Goal: Task Accomplishment & Management: Manage account settings

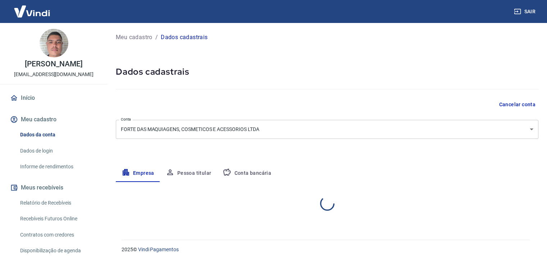
select select "RJ"
select select "business"
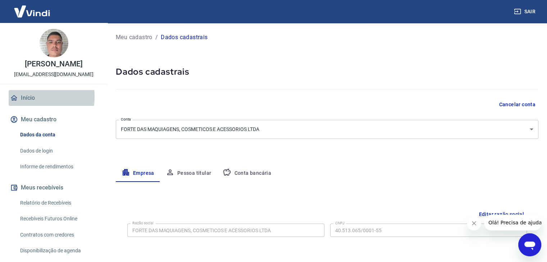
click at [28, 97] on link "Início" at bounding box center [54, 98] width 90 height 16
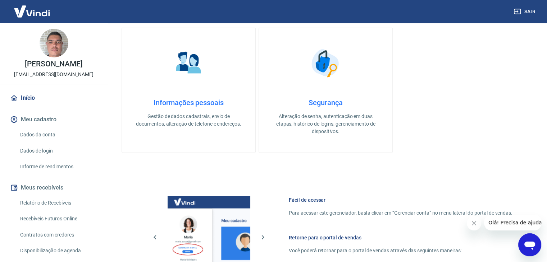
scroll to position [305, 0]
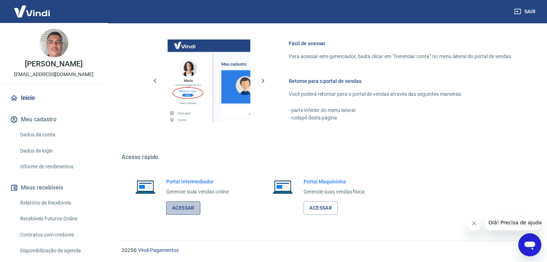
click at [180, 209] on link "Acessar" at bounding box center [183, 208] width 34 height 13
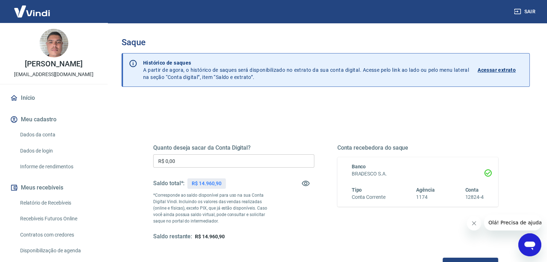
click at [193, 161] on input "R$ 0,00" at bounding box center [233, 161] width 161 height 13
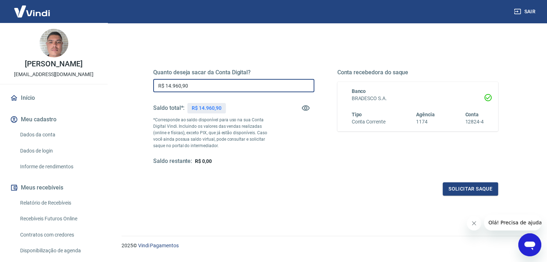
scroll to position [84, 0]
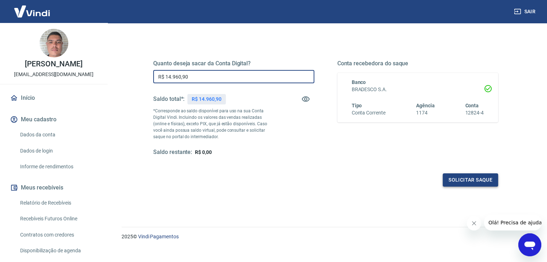
type input "R$ 14.960,90"
click at [469, 180] on button "Solicitar saque" at bounding box center [469, 180] width 55 height 13
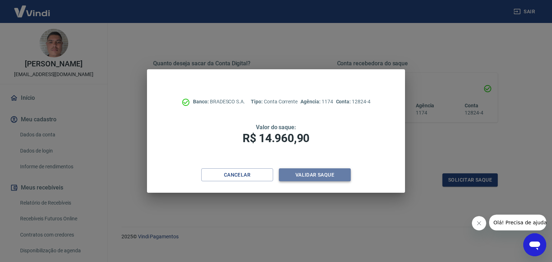
click at [307, 177] on button "Validar saque" at bounding box center [315, 175] width 72 height 13
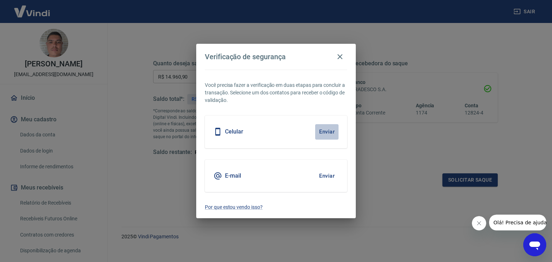
click at [322, 130] on button "Enviar" at bounding box center [326, 131] width 23 height 15
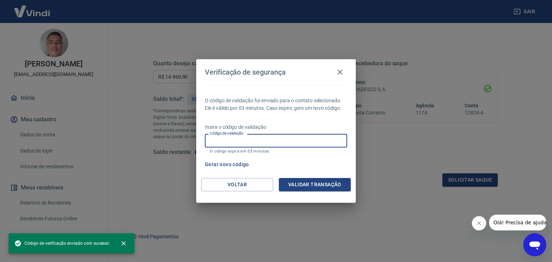
click at [266, 141] on input "Código de validação" at bounding box center [276, 140] width 142 height 13
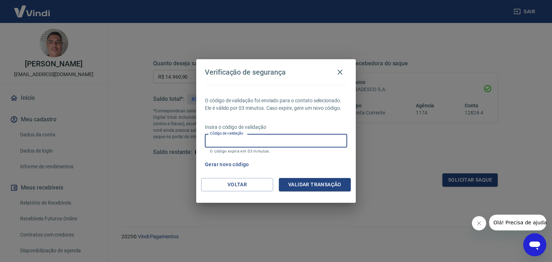
paste input "721719"
type input "721719"
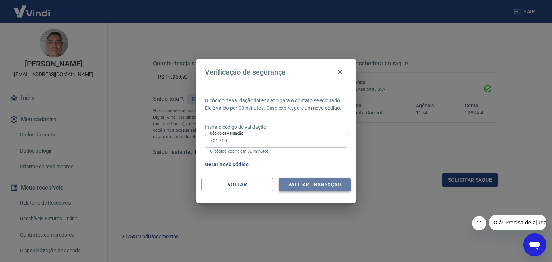
click at [308, 184] on button "Validar transação" at bounding box center [315, 184] width 72 height 13
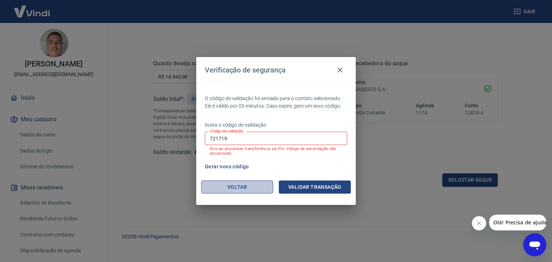
click at [241, 186] on button "Voltar" at bounding box center [237, 187] width 72 height 13
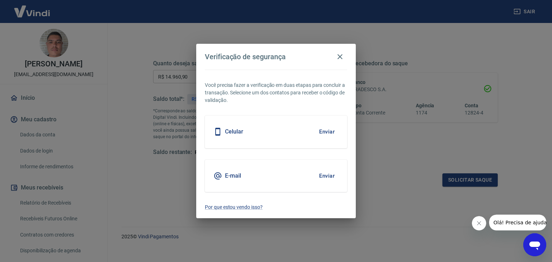
click at [268, 134] on div "Celular Enviar" at bounding box center [276, 132] width 142 height 32
click at [326, 130] on button "Enviar" at bounding box center [326, 131] width 23 height 15
click at [245, 135] on div "Celular Enviar" at bounding box center [276, 132] width 142 height 32
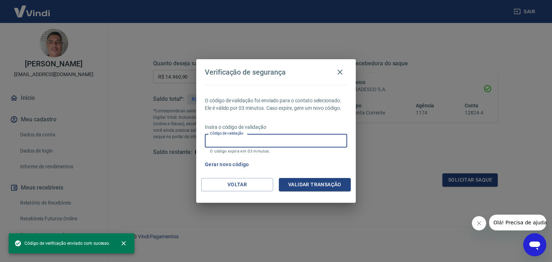
paste input "312472"
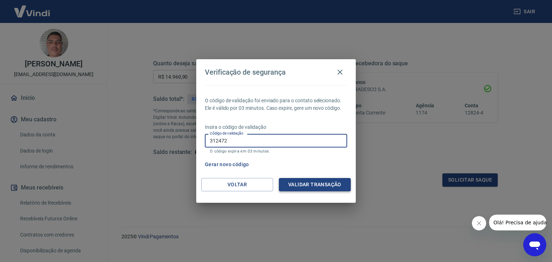
type input "312472"
click at [307, 184] on button "Validar transação" at bounding box center [315, 184] width 72 height 13
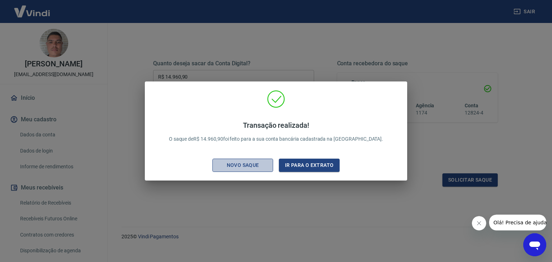
click at [240, 166] on div "Novo saque" at bounding box center [243, 165] width 50 height 9
